Goal: Task Accomplishment & Management: Use online tool/utility

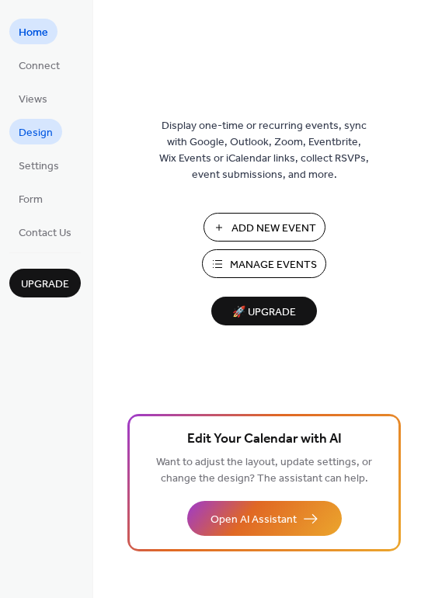
click at [47, 127] on span "Design" at bounding box center [36, 133] width 34 height 16
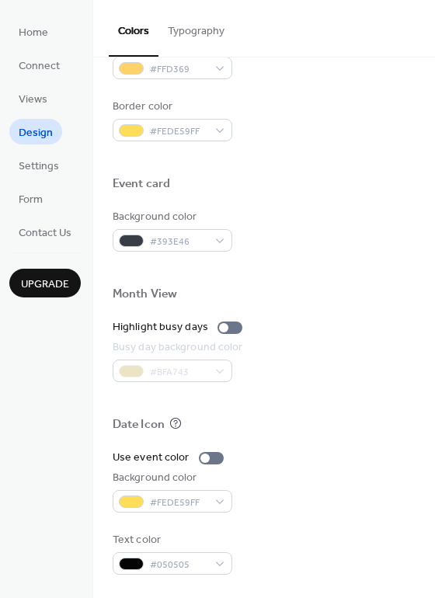
scroll to position [664, 0]
click at [36, 162] on span "Settings" at bounding box center [39, 166] width 40 height 16
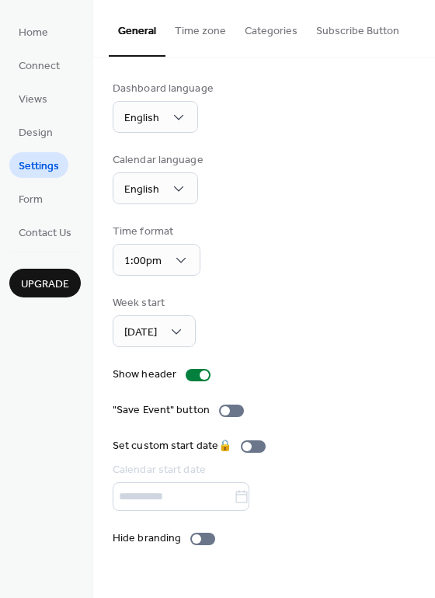
click at [362, 38] on button "Subscribe Button" at bounding box center [358, 27] width 102 height 55
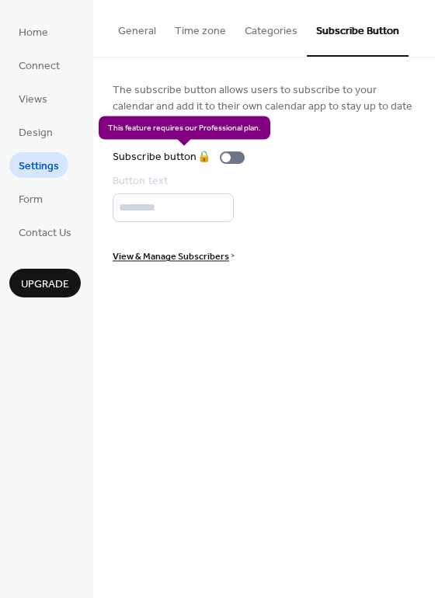
click at [234, 157] on div "Subscribe button 🔒" at bounding box center [182, 157] width 138 height 16
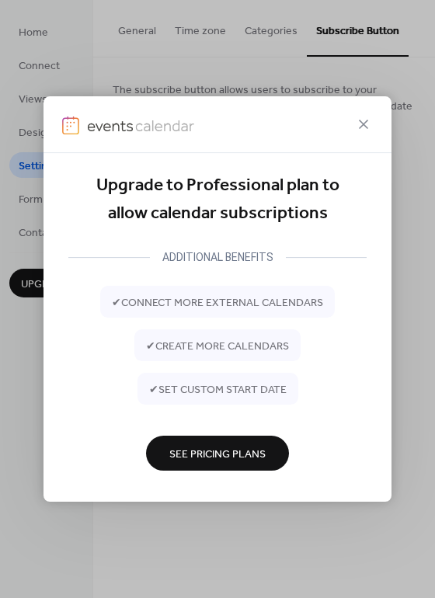
click at [189, 449] on span "See Pricing Plans" at bounding box center [217, 453] width 96 height 16
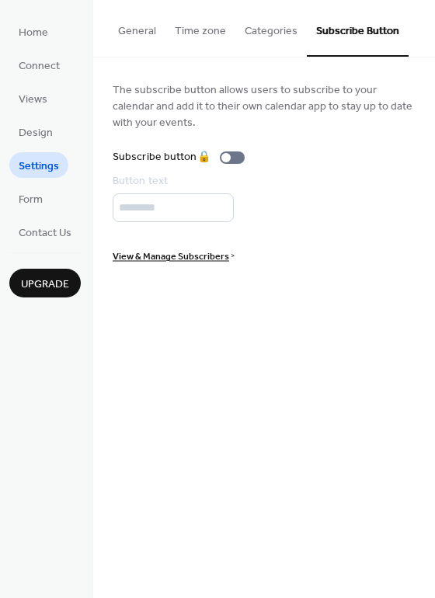
click at [143, 27] on button "General" at bounding box center [137, 27] width 57 height 55
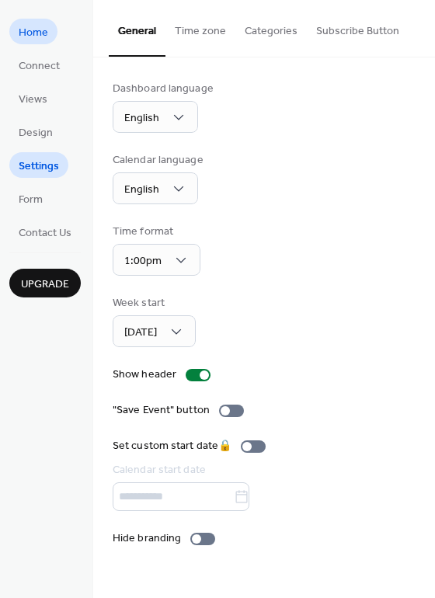
click at [46, 30] on span "Home" at bounding box center [33, 33] width 29 height 16
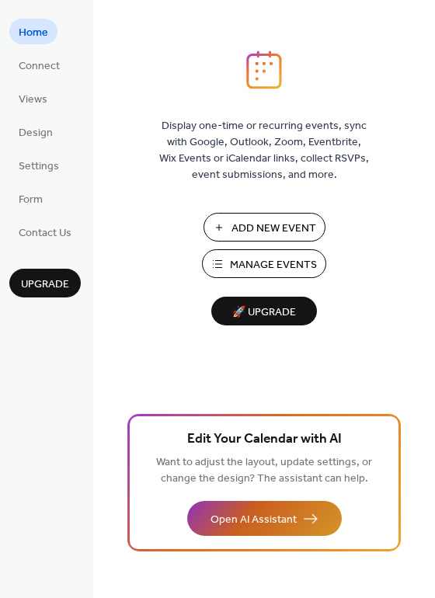
click at [259, 518] on span "Open AI Assistant" at bounding box center [253, 519] width 86 height 16
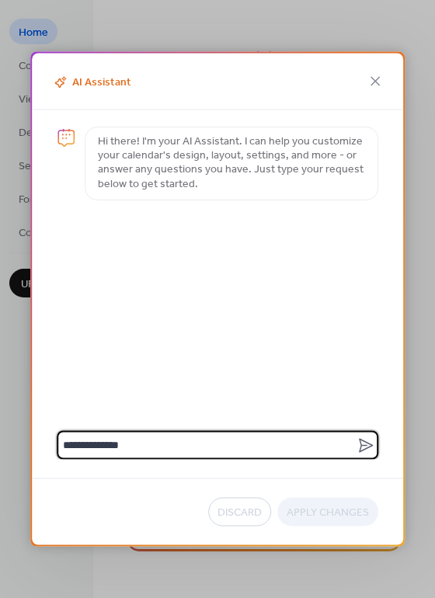
type textarea "**********"
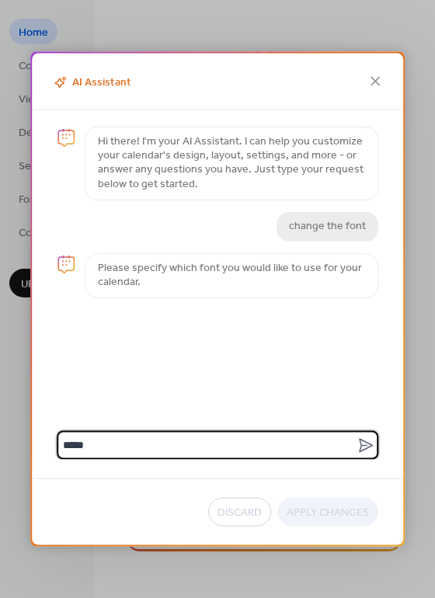
type textarea "******"
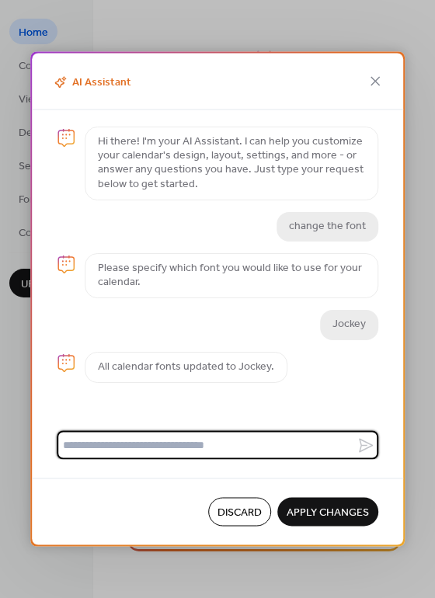
click at [345, 509] on span "Apply Changes" at bounding box center [327, 512] width 82 height 16
